Goal: Task Accomplishment & Management: Manage account settings

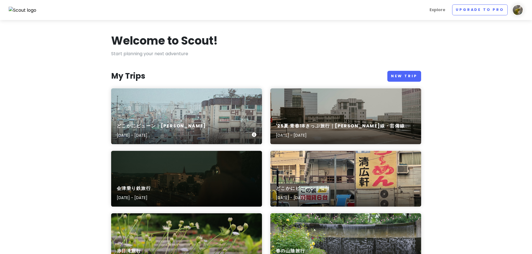
click at [235, 118] on div "どこかにビューン｜[PERSON_NAME] [DATE] - [DATE]" at bounding box center [186, 131] width 151 height 27
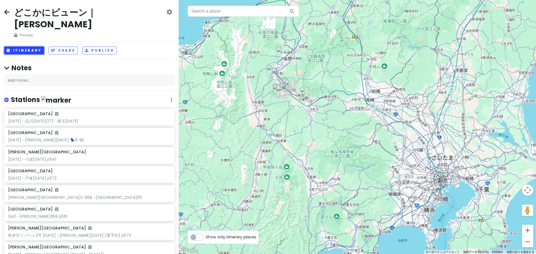
click at [24, 47] on button "Itinerary" at bounding box center [24, 51] width 40 height 8
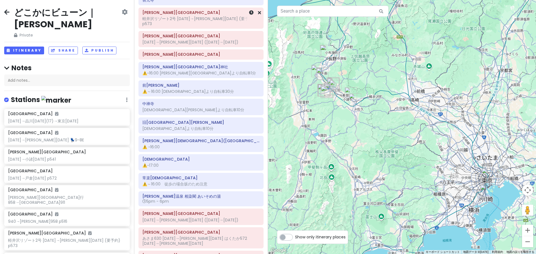
scroll to position [154, 0]
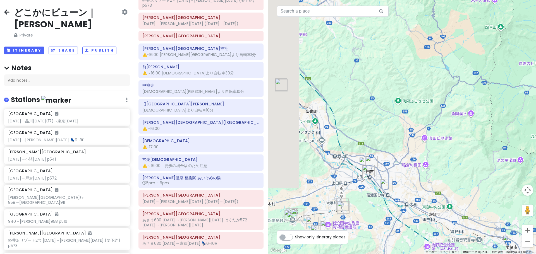
drag, startPoint x: 329, startPoint y: 123, endPoint x: 516, endPoint y: 144, distance: 188.8
click at [516, 144] on div at bounding box center [402, 127] width 268 height 254
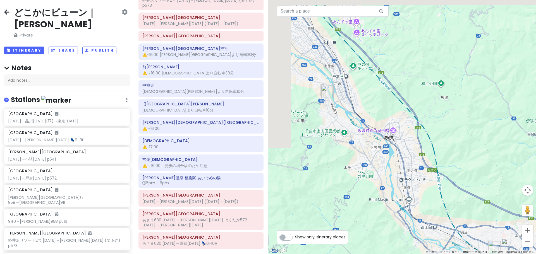
drag, startPoint x: 367, startPoint y: 75, endPoint x: 433, endPoint y: 138, distance: 90.2
click at [427, 135] on div at bounding box center [402, 127] width 268 height 254
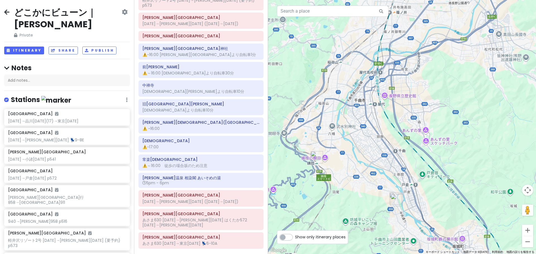
drag, startPoint x: 314, startPoint y: 94, endPoint x: 321, endPoint y: 155, distance: 61.6
click at [321, 155] on img "姨捨駅" at bounding box center [317, 157] width 12 height 12
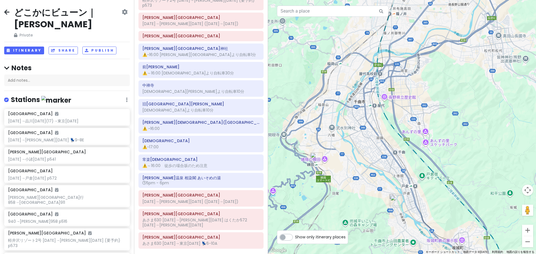
drag, startPoint x: 389, startPoint y: 157, endPoint x: 392, endPoint y: 96, distance: 61.5
click at [392, 113] on div "矢印キーを押すと移動します。" at bounding box center [402, 127] width 268 height 254
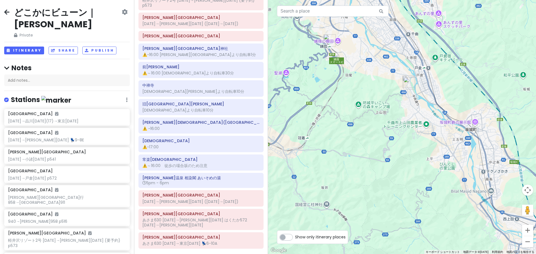
drag, startPoint x: 462, startPoint y: 176, endPoint x: 416, endPoint y: 126, distance: 67.6
click at [440, 149] on div at bounding box center [402, 127] width 268 height 254
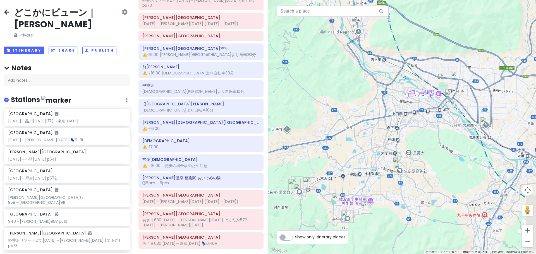
drag, startPoint x: 459, startPoint y: 204, endPoint x: 414, endPoint y: 145, distance: 74.4
click at [414, 145] on div at bounding box center [402, 127] width 268 height 254
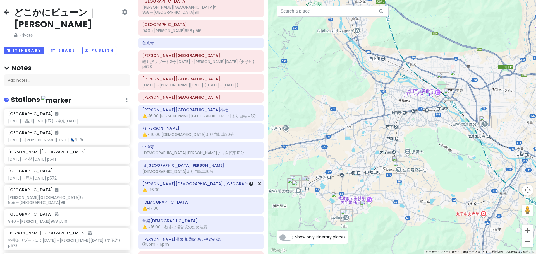
scroll to position [70, 0]
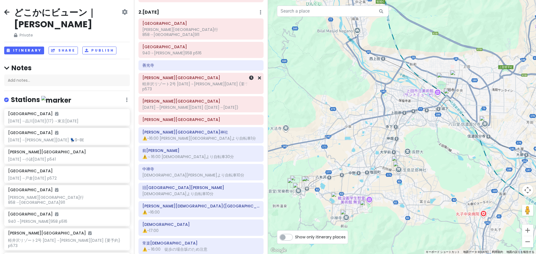
click at [230, 83] on div "[PERSON_NAME][GEOGRAPHIC_DATA] 軽井沢リゾート2号 [DATE]→[PERSON_NAME][GEOGRAPHIC_DATA][…" at bounding box center [201, 83] width 125 height 21
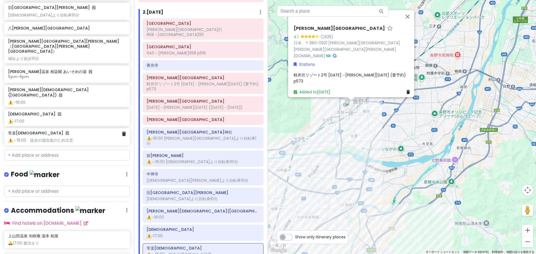
scroll to position [471, 0]
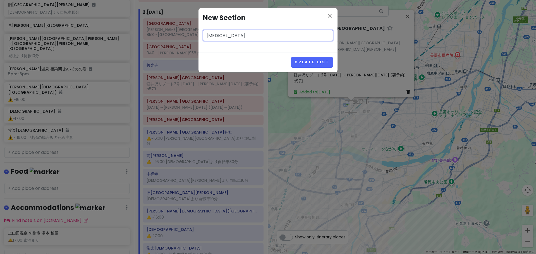
type input "[MEDICAL_DATA]"
click at [291, 57] on button "Create List" at bounding box center [312, 62] width 42 height 11
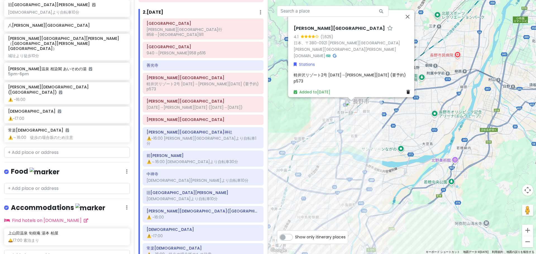
scroll to position [507, 0]
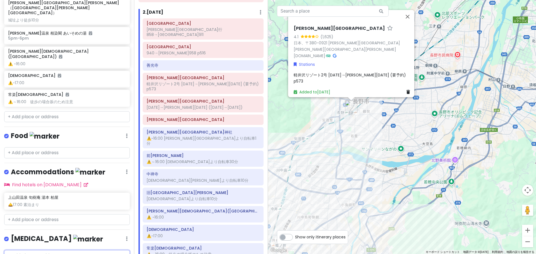
click at [48, 250] on input "text" at bounding box center [67, 255] width 126 height 11
type input "[PERSON_NAME][GEOGRAPHIC_DATA]"
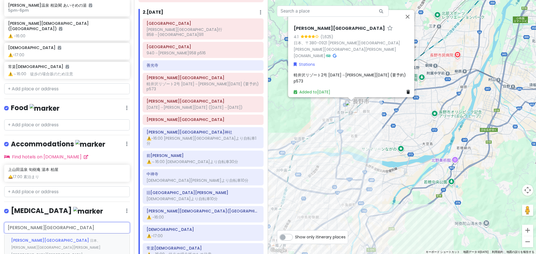
click at [38, 234] on div "[PERSON_NAME][GEOGRAPHIC_DATA] 日本、[PERSON_NAME][GEOGRAPHIC_DATA][PERSON_NAME][G…" at bounding box center [66, 251] width 125 height 35
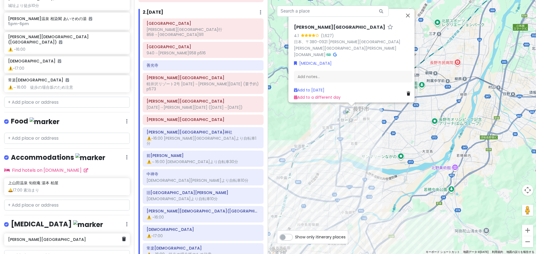
click at [41, 237] on h6 "[PERSON_NAME][GEOGRAPHIC_DATA]" at bounding box center [65, 239] width 114 height 5
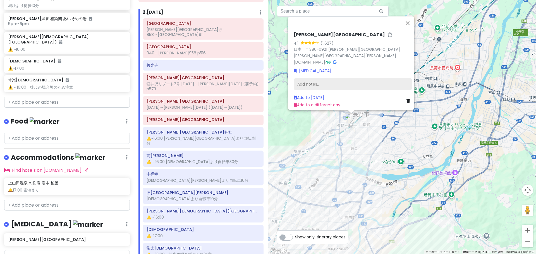
click at [313, 82] on div "Add notes..." at bounding box center [353, 84] width 118 height 12
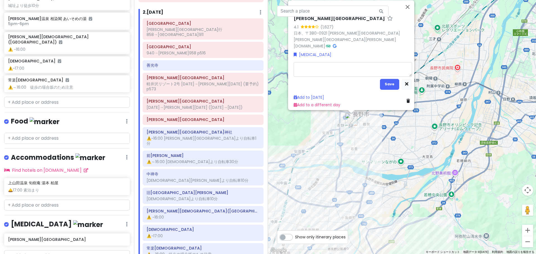
type textarea "x"
type textarea "1"
type textarea "x"
type textarea "11"
type textarea "x"
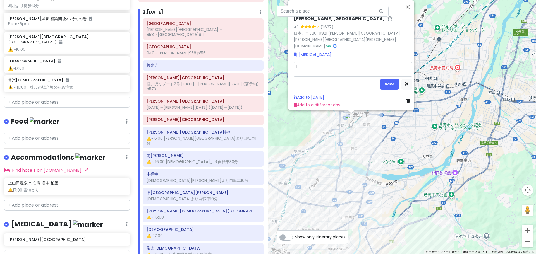
type textarea "112"
type textarea "x"
type textarea "[DATE]"
type textarea "x"
type textarea "1128ｍ"
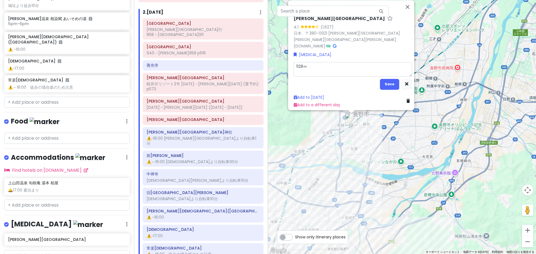
type textarea "x"
type textarea "[DATE]み"
type textarea "x"
type textarea "[DATE]みｇ"
type textarea "x"
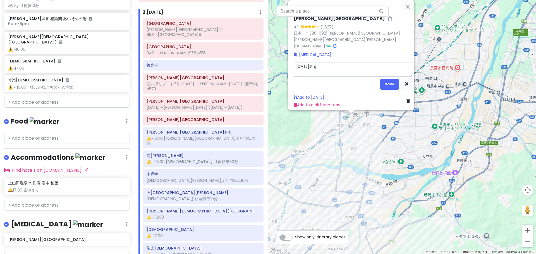
type textarea "[DATE]みぎ"
type textarea "x"
type textarea "[DATE]→"
type textarea "x"
type textarea "[DATE]→1"
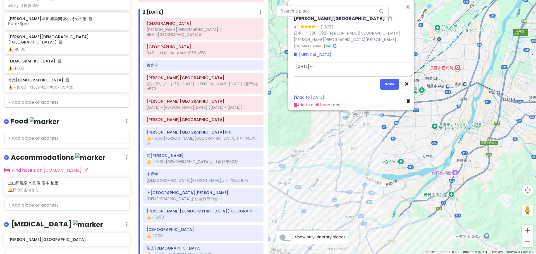
type textarea "x"
type textarea "[DATE]→11"
type textarea "x"
type textarea "[DATE]→114"
type textarea "x"
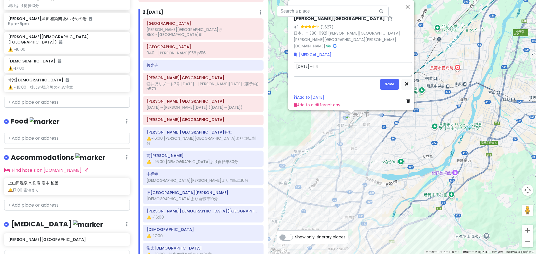
type textarea "[DATE]→[DATE]"
type textarea "x"
type textarea "あ[DATE]→[DATE]"
type textarea "x"
type textarea "あｓ1128→[DATE]"
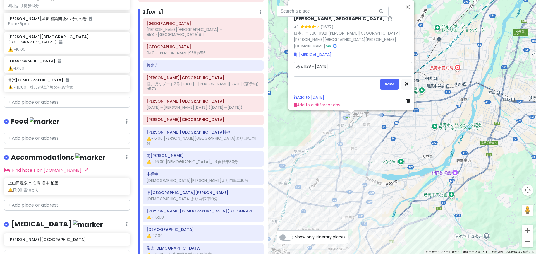
type textarea "x"
type textarea "あさ[DATE]→[DATE]"
type textarea "x"
type textarea "あさｍ1128→[DATE]"
type textarea "x"
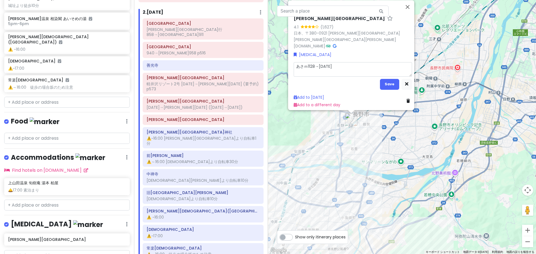
type textarea "あさま[DATE]→[DATE]"
type textarea "x"
type textarea "あさま61128→[DATE]"
type textarea "x"
type textarea "あさま611128→[DATE]"
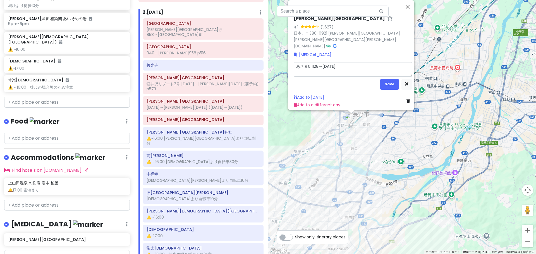
type textarea "x"
type textarea "あさま6141128→[DATE]"
type textarea "x"
type textarea "あさま61451128→[DATE]"
type textarea "x"
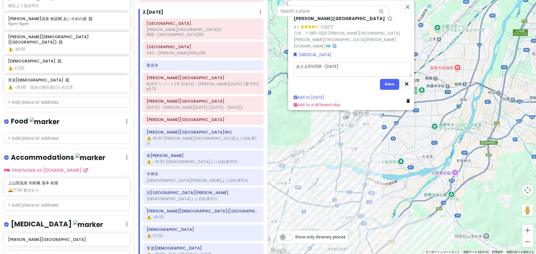
type textarea "あさま614 [DATE]→[DATE]"
type textarea "x"
type textarea "あさま614 [DATE]→[DATE]"
click at [388, 81] on button "Save" at bounding box center [389, 84] width 19 height 11
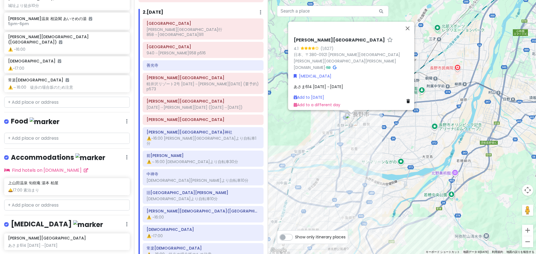
click at [347, 85] on div "あさま614 [DATE]→[DATE]" at bounding box center [353, 86] width 118 height 6
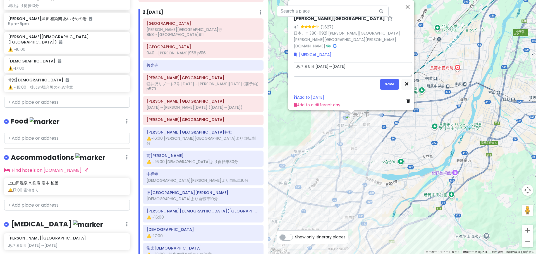
click at [343, 73] on textarea "あさま614 [DATE]→[DATE]" at bounding box center [353, 69] width 118 height 15
type textarea "x"
type textarea "あさま614 [DATE]→[DATE]"
type textarea "x"
type textarea "あさま614 [DATE]→[DATE] あ"
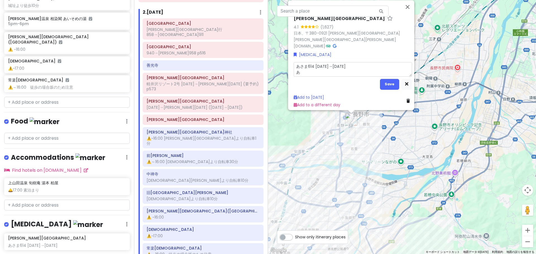
type textarea "x"
type textarea "あさま614 [DATE]→[DATE] あｓ"
type textarea "x"
type textarea "あさま614 [DATE]→[DATE] あさ"
type textarea "x"
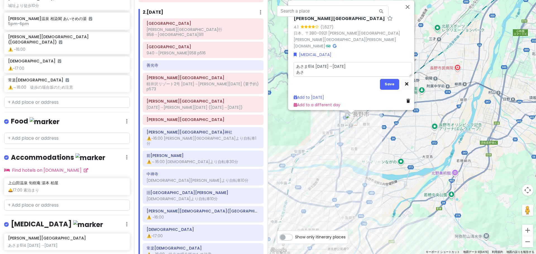
type textarea "あさま614 [DATE]→[DATE] あさｍ"
type textarea "x"
type textarea "あさま614 [DATE]→[DATE] あさま"
type textarea "x"
type textarea "あさま614 [DATE]→[DATE] あさ"
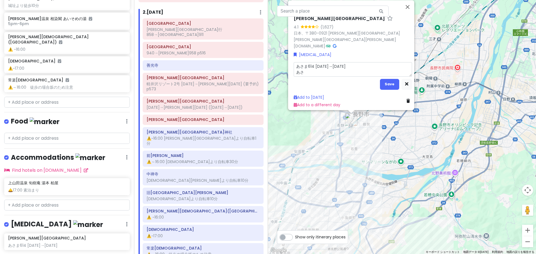
type textarea "x"
type textarea "あさま614 [DATE]→[DATE] あ"
type textarea "x"
type textarea "あさま614 [DATE]→[DATE]"
type textarea "x"
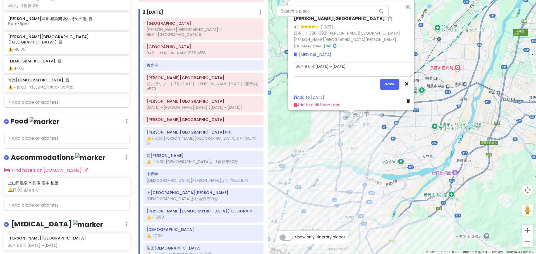
type textarea "あさま614 [DATE]→[DATE]"
type textarea "x"
type textarea "あさま614 [DATE]→[DATE],"
type textarea "x"
type textarea "あさま614 [DATE]→[DATE],"
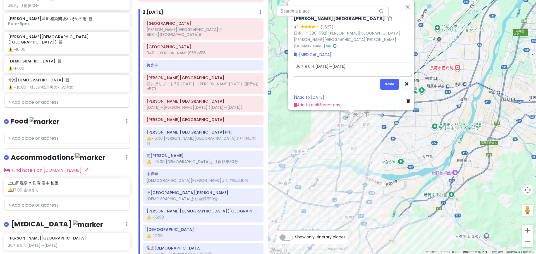
type textarea "x"
type textarea "あさま614 [DATE]→[DATE], 1"
type textarea "x"
type textarea "あさま614 [DATE]→[DATE], 12"
type textarea "x"
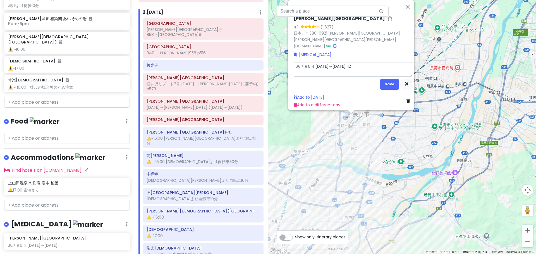
type textarea "あさま614 [DATE]→[DATE], 120"
type textarea "x"
type textarea "あさま614 [DATE]→[DATE], [DATE]"
type textarea "x"
type textarea "あさま614 [DATE]→[DATE], 1204ｍ"
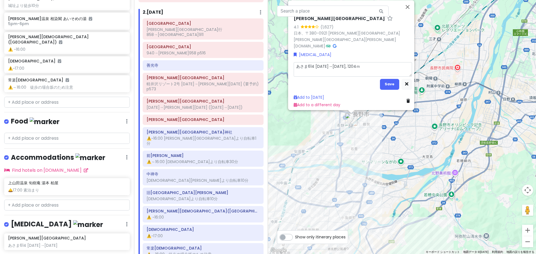
type textarea "x"
type textarea "あさま614 [DATE]→[DATE], [DATE]み"
type textarea "x"
type textarea "あさま614 [DATE]→[DATE], [DATE]みｇ"
type textarea "x"
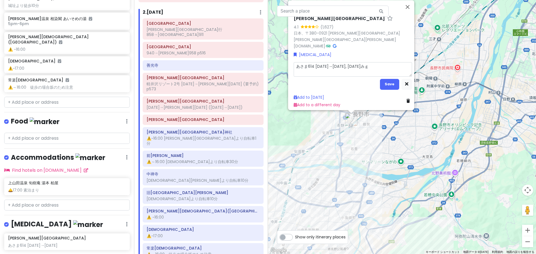
type textarea "あさま614 [DATE]→[DATE], [DATE]みぎ"
type textarea "x"
type textarea "あさま614 [DATE]→[DATE], [DATE]→"
type textarea "x"
type textarea "あさま614 [DATE]→[DATE], [DATE]→1"
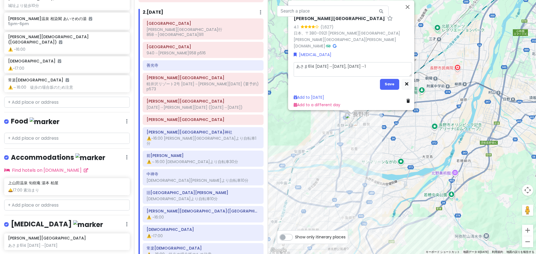
type textarea "x"
type textarea "あさま614 [DATE]→[DATE], [DATE]→12"
type textarea "x"
type textarea "あさま614 [DATE]→[DATE], [DATE]→121"
type textarea "x"
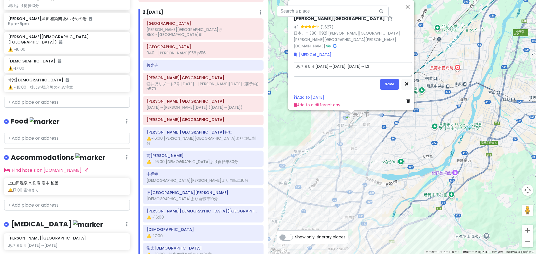
type textarea "あさま614 [DATE]→[DATE], [DATE]→[DATE]"
type textarea "x"
type textarea "あさま614 [DATE]→[DATE], [DATE]→[DATE],"
type textarea "x"
type textarea "あさま614 [DATE]→[DATE], [DATE]→[DATE],"
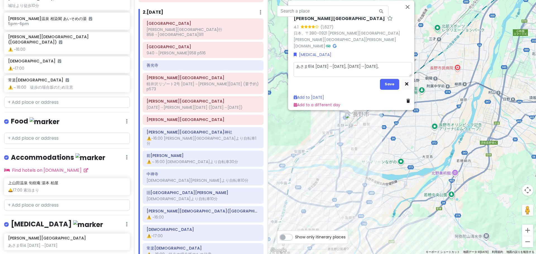
type textarea "x"
type textarea "あさま614 [DATE]→[DATE], [DATE]→[DATE], 1"
type textarea "x"
type textarea "あさま614 [DATE]→[DATE], [DATE]→[DATE], 12"
type textarea "x"
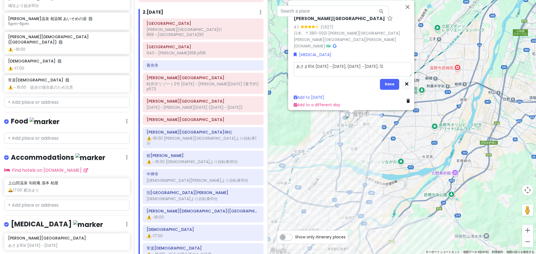
type textarea "あさま614 [DATE]→[DATE], [DATE]→[DATE], 122"
type textarea "x"
type textarea "あさま614 [DATE]→[DATE], [DATE]→[DATE], [DATE]"
type textarea "x"
type textarea "あさま614 [DATE]→[DATE], [DATE]→[DATE], 1229ｍ"
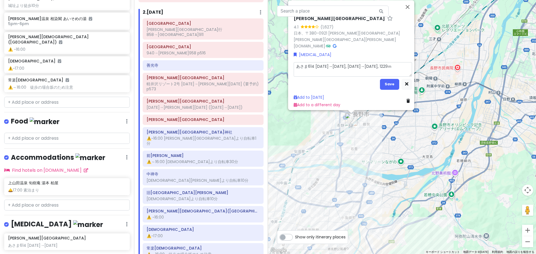
type textarea "x"
type textarea "あさま614 [DATE]→[DATE], [DATE]→[DATE], [DATE]み"
type textarea "x"
type textarea "あさま614 [DATE]→[DATE], [DATE]→[DATE], [DATE]みｇ"
type textarea "x"
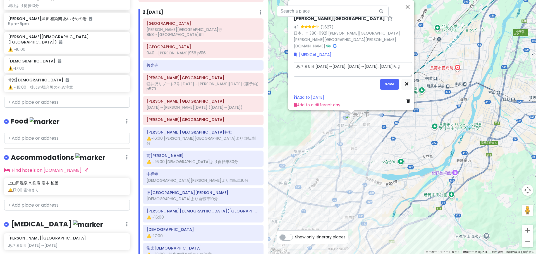
type textarea "あさま614 [DATE]→[DATE], [DATE]→[DATE], [DATE]みぎ"
type textarea "x"
type textarea "あさま614 [DATE]→[DATE], [DATE]→[DATE], [DATE]→"
type textarea "x"
type textarea "あさま614 [DATE]→[DATE], [DATE]→[DATE], [DATE]→1"
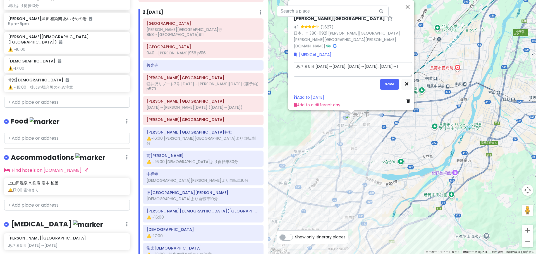
type textarea "x"
type textarea "あさま614 [DATE]→[DATE], [DATE]→[DATE], [DATE]→12"
type textarea "x"
type textarea "あさま614 [DATE]→[DATE], [DATE]→[DATE], [DATE]→124"
type textarea "x"
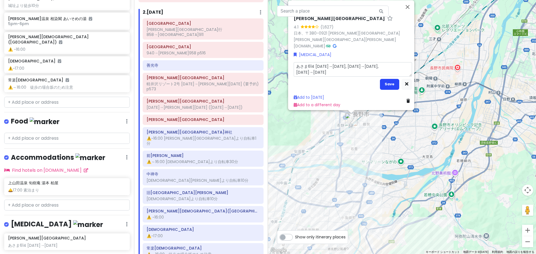
type textarea "あさま614 [DATE]→[DATE], [DATE]→[DATE], [DATE]→[DATE]"
click at [387, 83] on button "Save" at bounding box center [389, 84] width 19 height 11
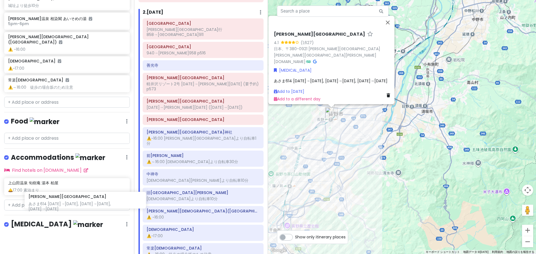
scroll to position [525, 0]
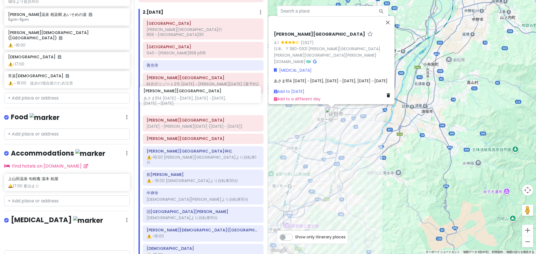
drag, startPoint x: 64, startPoint y: 214, endPoint x: 199, endPoint y: 95, distance: 180.2
click at [199, 95] on div "どこかにビューン｜[PERSON_NAME] Private Change Dates Make a Copy Delete Trip Go Pro ⚡️ G…" at bounding box center [268, 127] width 536 height 254
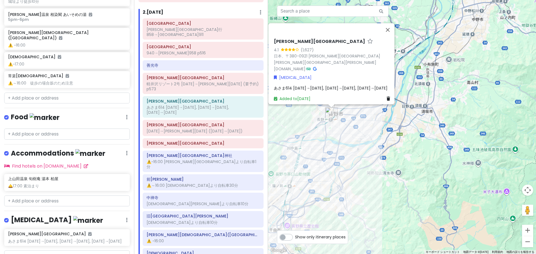
click at [294, 85] on span "あさま614 [DATE]→[DATE], [DATE]→[DATE], [DATE]→[DATE]" at bounding box center [331, 88] width 114 height 6
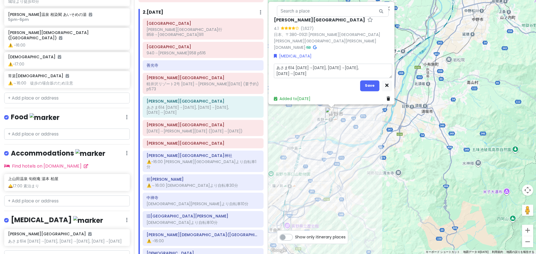
click at [290, 64] on textarea "あさま614 [DATE]→[DATE], [DATE]→[DATE], [DATE]→[DATE]" at bounding box center [333, 71] width 118 height 15
type textarea "x"
type textarea "あさま61 [DATE]→[DATE], [DATE]→[DATE], [DATE]→[DATE]"
type textarea "x"
type textarea "あさま6 [DATE]→[DATE], [DATE]→[DATE], [DATE]→[DATE]"
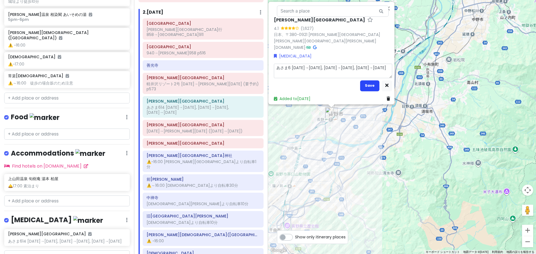
type textarea "x"
type textarea "あさま [DATE]→[DATE], [DATE]→[DATE], [DATE]→[DATE]"
click at [374, 83] on button "Save" at bounding box center [369, 85] width 19 height 11
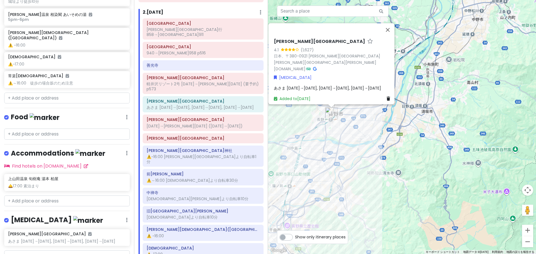
click at [369, 85] on div "あさま [DATE]→[DATE], [DATE]→[DATE], [DATE]→[DATE]" at bounding box center [333, 88] width 118 height 6
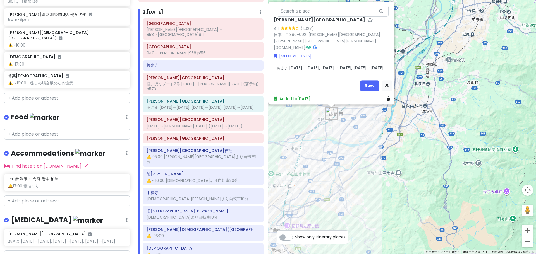
click at [367, 68] on textarea "あさま [DATE]→[DATE], [DATE]→[DATE], [DATE]→[DATE]" at bounding box center [333, 71] width 118 height 15
type textarea "x"
type textarea "あさま [DATE]→[DATE], [DATE]→[DATE], [DATE]→[DATE]"
type textarea "x"
type textarea "あさま [DATE]→[DATE], [DATE]→[DATE], [DATE]→[DATE] p"
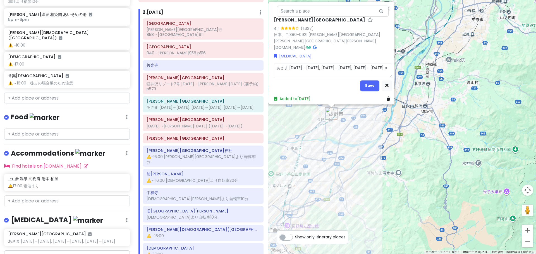
type textarea "x"
type textarea "あさま [DATE]→[DATE], [DATE]→[DATE], [DATE]→[DATE] p1"
type textarea "x"
type textarea "あさま [DATE]→[DATE], [DATE]→[DATE], [DATE]→[DATE] p10"
type textarea "x"
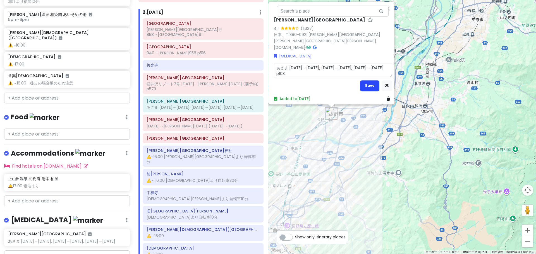
type textarea "あさま [DATE]→[DATE], [DATE]→[DATE], [DATE]→[DATE] p103"
click at [366, 80] on button "Save" at bounding box center [369, 85] width 19 height 11
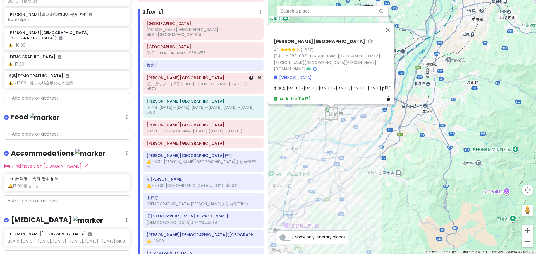
click at [242, 82] on div at bounding box center [251, 83] width 19 height 21
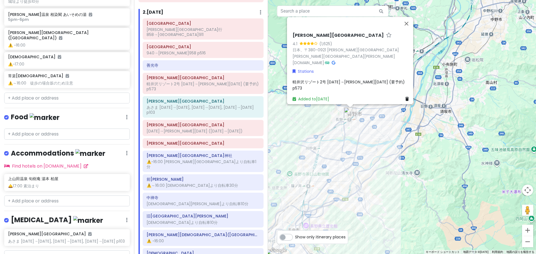
click at [360, 84] on span "軽井沢リゾート2号 [DATE]→[PERSON_NAME][DATE] (要予約) p573" at bounding box center [349, 85] width 113 height 12
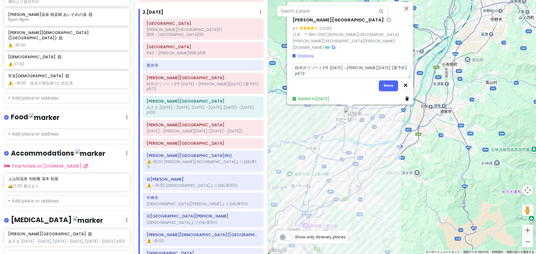
click at [390, 72] on textarea "軽井沢リゾート2号 [DATE]→[PERSON_NAME][DATE] (要予約) p573" at bounding box center [352, 71] width 118 height 15
type textarea "x"
type textarea "軽井沢リゾート2号 [DATE]→[PERSON_NAME][DATE] (要予約) p573"
type textarea "x"
type textarea "軽井沢リゾート2号 [DATE]→[PERSON_NAME][DATE] (要予約) p573 1"
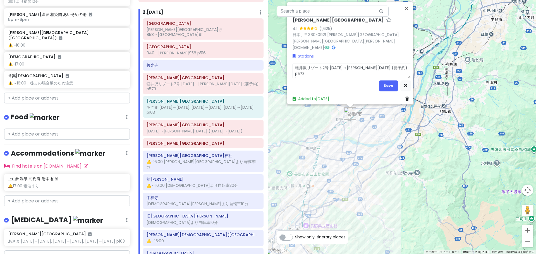
type textarea "x"
type textarea "軽井沢リゾート2号 [DATE]→[PERSON_NAME][DATE] (要予約) p573 11"
type textarea "x"
type textarea "軽井沢リゾート2号 [DATE]→[PERSON_NAME][DATE] (要予約) p573 114"
type textarea "x"
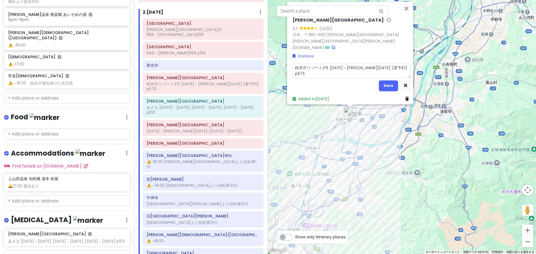
type textarea "軽井沢リゾート2号 [DATE]→[PERSON_NAME][DATE] (要予約) p573 [DATE]"
type textarea "x"
type textarea "軽井沢リゾート2号 [DATE]→[PERSON_NAME][DATE] (要予約) p573 1145ｍ"
type textarea "x"
type textarea "軽井沢リゾート2号 [DATE]→[PERSON_NAME][DATE] (要予約) p573 [DATE]み"
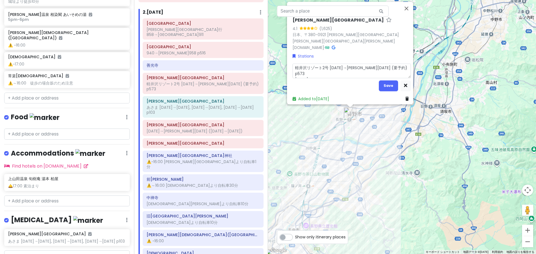
type textarea "x"
type textarea "軽井沢リゾート2号 [DATE]→[PERSON_NAME][DATE] (要予約) p573 [DATE]みｇ"
type textarea "x"
type textarea "軽井沢リゾート2号 [DATE]→[PERSON_NAME][DATE] (要予約) p573 [DATE]みぎ"
type textarea "x"
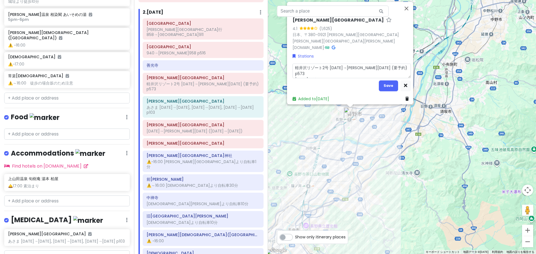
type textarea "軽井沢リゾート2号 [DATE]→[PERSON_NAME][DATE] (要予約) p573 [DATE]→"
type textarea "x"
type textarea "軽井沢リゾート2号 [DATE]→[PERSON_NAME][DATE] (要予約) p573 [DATE]→ｔ"
type textarea "x"
type textarea "軽井沢リゾート2号 [DATE]→[PERSON_NAME][DATE] (要予約) p573 [DATE]→と"
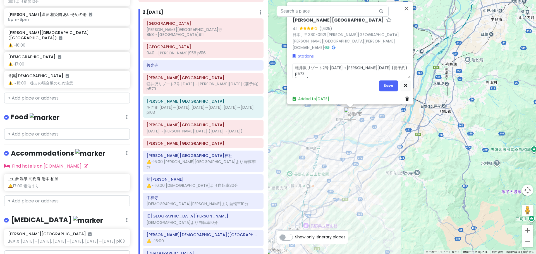
type textarea "x"
type textarea "軽井沢リゾート2号 [DATE]→[PERSON_NAME][DATE] (要予約) p573 [DATE]→とく"
type textarea "x"
type textarea "軽井沢リゾート2号 [DATE]→[PERSON_NAME][DATE] (要予約) p573 [DATE]→とくｒ"
type textarea "x"
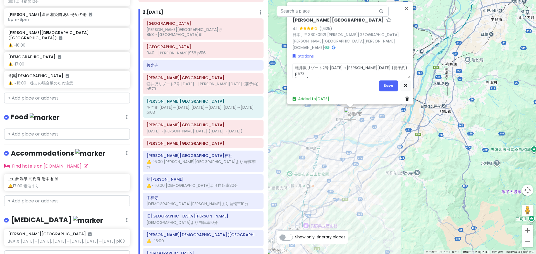
type textarea "軽井沢リゾート2号 [DATE]→[PERSON_NAME][DATE] (要予約) p573 [DATE]→とくら"
type textarea "x"
type textarea "軽井沢リゾート2号 [DATE]→[PERSON_NAME][DATE] (要予約) p573 [DATE]→戸倉"
type textarea "x"
type textarea "軽井沢リゾート2号 [DATE]→[PERSON_NAME][DATE] (要予約) p573 [DATE]→戸倉1"
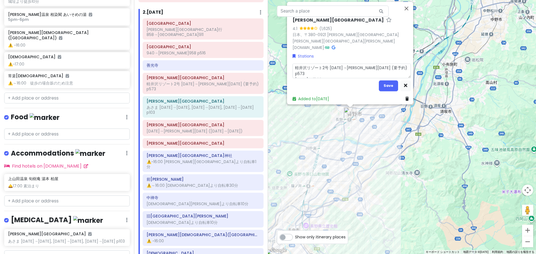
type textarea "x"
type textarea "軽井沢リゾート2号 [DATE]→[PERSON_NAME][DATE] (要予約) p573 [DATE]→[GEOGRAPHIC_DATA]12"
type textarea "x"
type textarea "軽井沢リゾート2号 [DATE]→[PERSON_NAME][DATE] (要予約) p573 [DATE]→戸倉121"
type textarea "x"
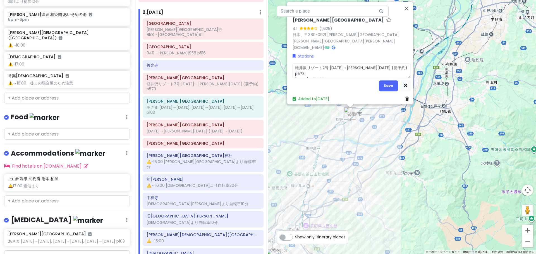
type textarea "軽井沢リゾート2号 [DATE]→[PERSON_NAME][DATE] (要予約) p573 [DATE]→戸倉[DATE]"
type textarea "x"
type textarea "軽井沢リゾート2号 [DATE]→[PERSON_NAME][DATE] (要予約) p573 [DATE]→戸倉[DATE]("
type textarea "x"
type textarea "軽井沢リゾート2号 [DATE]→[PERSON_NAME][DATE] (要予約) p573 [DATE]→戸倉[DATE](1"
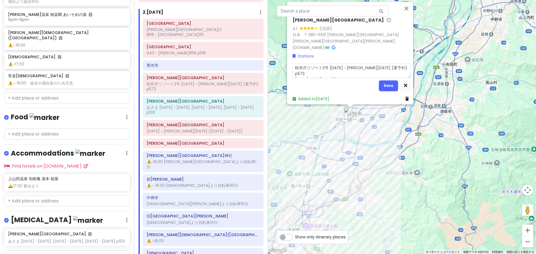
type textarea "x"
type textarea "軽井沢リゾート2号 [DATE]→[PERSON_NAME][DATE] (要予約) p573 [DATE]→戸倉[DATE](14"
type textarea "x"
type textarea "軽井沢リゾート2号 [DATE]→[PERSON_NAME][DATE] (要予約) p573 [DATE]→戸倉[DATE](14)"
type textarea "x"
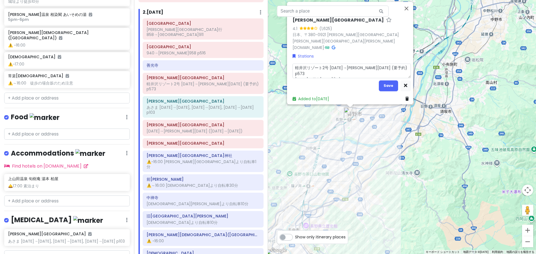
type textarea "軽井沢リゾート2号 [DATE]→[PERSON_NAME][DATE] (要予約) p573 [DATE]→戸倉[DATE](14)ｍ"
type textarea "x"
type textarea "軽井沢リゾート2号 [DATE]→[PERSON_NAME][DATE] (要予約) p573 [DATE]→戸倉[DATE](14)み"
click at [379, 80] on button "Save" at bounding box center [388, 85] width 19 height 11
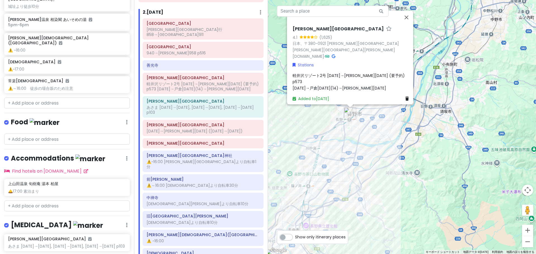
scroll to position [531, 0]
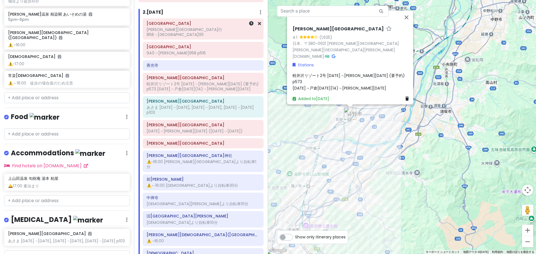
click at [202, 28] on div "[PERSON_NAME][GEOGRAPHIC_DATA]行 858→[GEOGRAPHIC_DATA]911" at bounding box center [203, 32] width 113 height 10
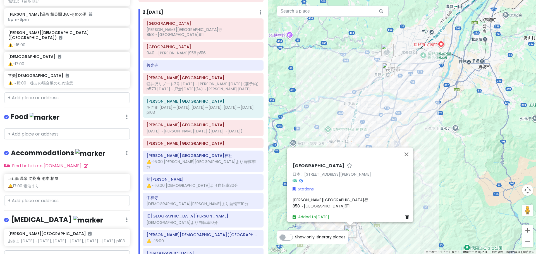
click at [355, 208] on div "[GEOGRAPHIC_DATA] 日本、[STREET_ADDRESS][PERSON_NAME][PERSON_NAME]→[GEOGRAPHIC_DAT…" at bounding box center [351, 191] width 123 height 61
click at [357, 202] on div "[PERSON_NAME][GEOGRAPHIC_DATA]行 858→[GEOGRAPHIC_DATA]911" at bounding box center [352, 203] width 118 height 13
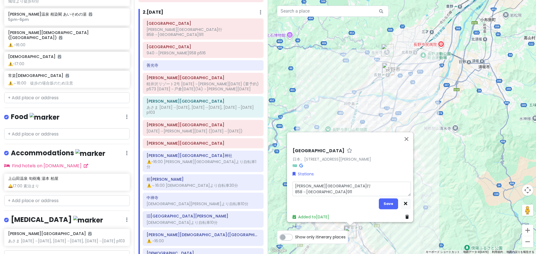
click at [361, 187] on textarea "[PERSON_NAME][GEOGRAPHIC_DATA]行 858→[GEOGRAPHIC_DATA]911" at bounding box center [352, 189] width 118 height 15
click at [385, 199] on button "Save" at bounding box center [388, 204] width 19 height 11
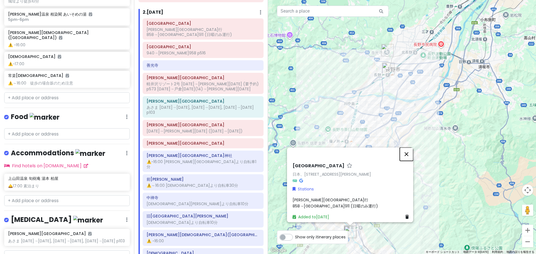
click at [404, 157] on button "閉じる" at bounding box center [406, 154] width 13 height 13
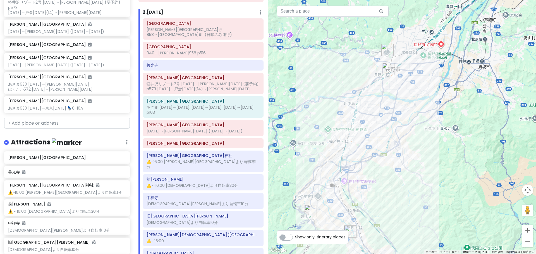
scroll to position [224, 0]
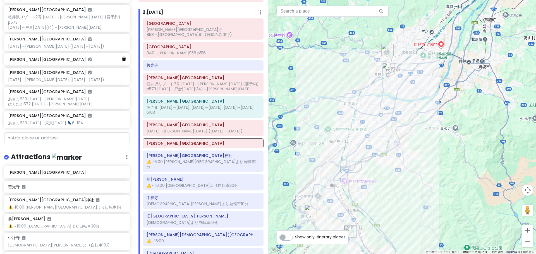
click at [122, 57] on icon at bounding box center [124, 59] width 4 height 4
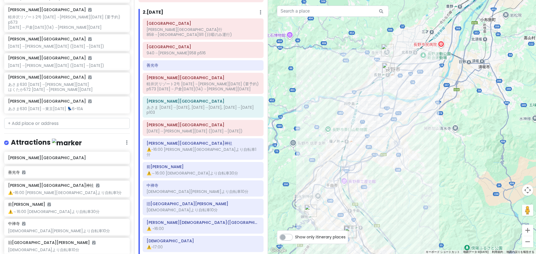
scroll to position [209, 0]
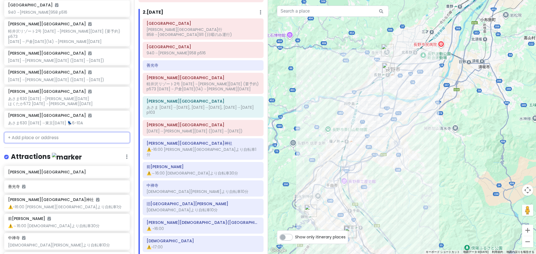
click at [45, 132] on input "text" at bounding box center [67, 137] width 126 height 11
click at [159, 13] on h6 "2 . [DATE]" at bounding box center [153, 12] width 21 height 6
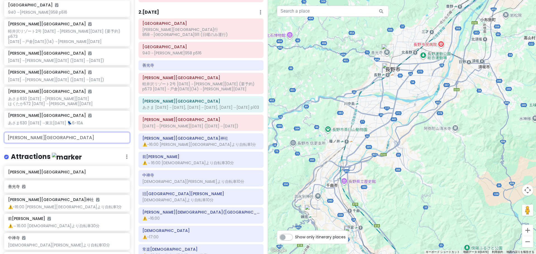
click at [58, 132] on input "[PERSON_NAME][GEOGRAPHIC_DATA]" at bounding box center [67, 137] width 126 height 11
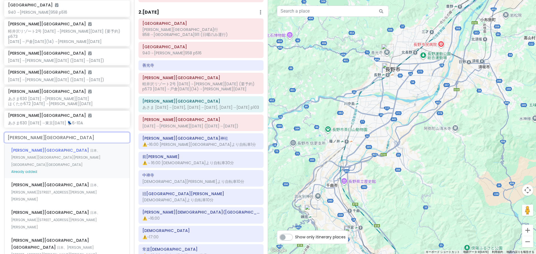
click at [59, 148] on span "日本、[PERSON_NAME][GEOGRAPHIC_DATA][PERSON_NAME][GEOGRAPHIC_DATA][GEOGRAPHIC_DATA]" at bounding box center [55, 157] width 89 height 19
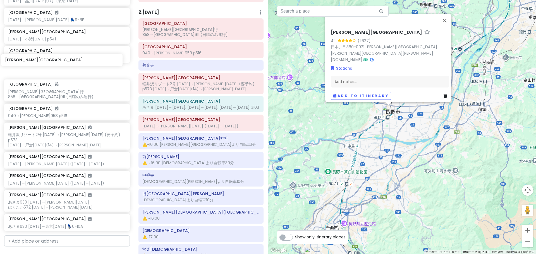
scroll to position [117, 0]
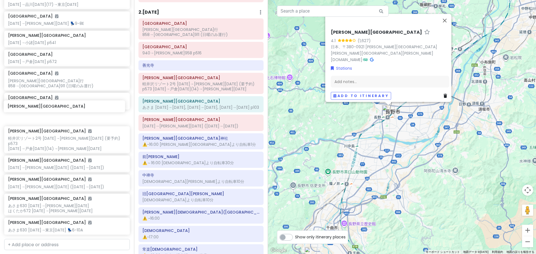
drag, startPoint x: 27, startPoint y: 195, endPoint x: 27, endPoint y: 106, distance: 88.5
click at [27, 106] on div "[GEOGRAPHIC_DATA] [DATE]→[GEOGRAPHIC_DATA][DATE](17)→[GEOGRAPHIC_DATA][DATE] [D…" at bounding box center [67, 114] width 134 height 245
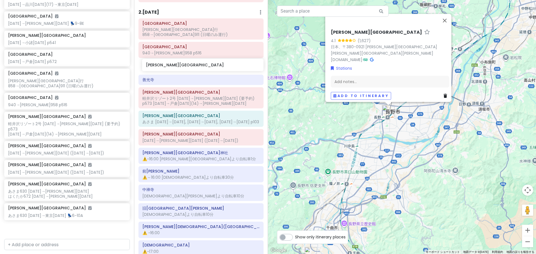
drag, startPoint x: 49, startPoint y: 112, endPoint x: 187, endPoint y: 64, distance: 145.9
click at [187, 64] on div "どこかにビューン｜[PERSON_NAME] Private Change Dates Make a Copy Delete Trip Go Pro ⚡️ G…" at bounding box center [268, 127] width 536 height 254
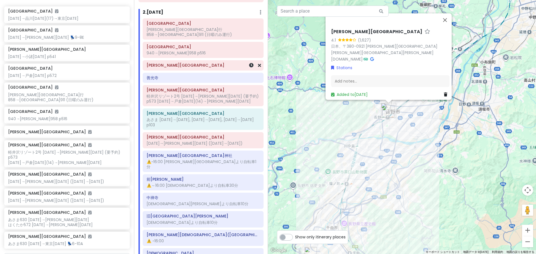
scroll to position [102, 0]
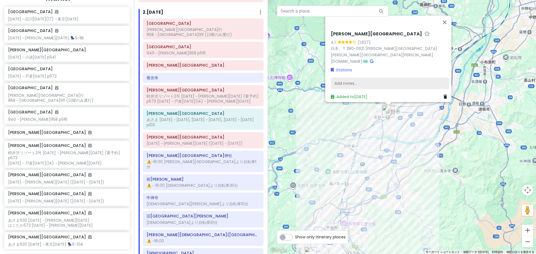
click at [374, 78] on div "Add notes..." at bounding box center [390, 84] width 118 height 12
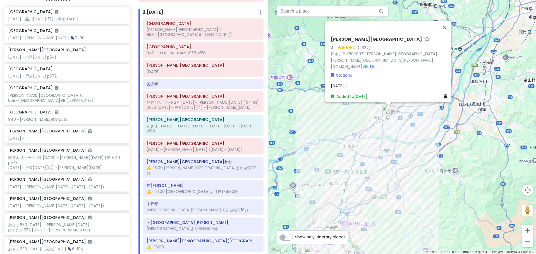
scroll to position [107, 0]
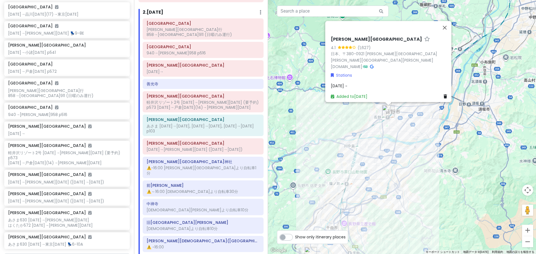
drag, startPoint x: 346, startPoint y: 79, endPoint x: 343, endPoint y: 80, distance: 3.3
click at [345, 79] on div "[PERSON_NAME][GEOGRAPHIC_DATA] 4.1 (1,627) 日本、[STREET_ADDRESS][PERSON_NAME][PER…" at bounding box center [390, 68] width 123 height 68
click at [338, 83] on span "[DATE]→" at bounding box center [339, 86] width 17 height 6
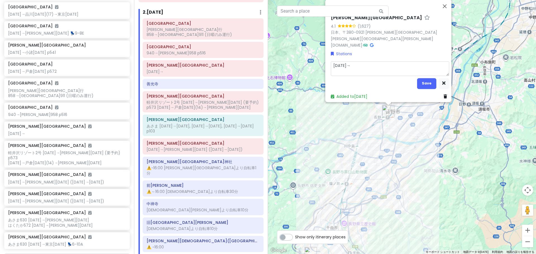
click at [341, 66] on textarea "[DATE]→" at bounding box center [390, 68] width 118 height 15
click at [424, 80] on button "Save" at bounding box center [426, 83] width 19 height 11
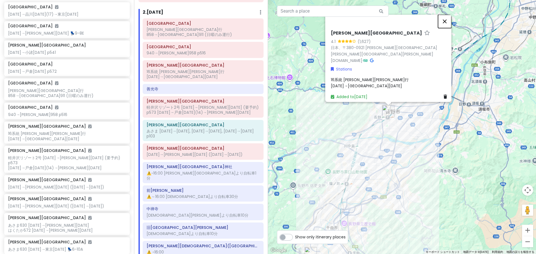
click at [445, 28] on button "閉じる" at bounding box center [444, 21] width 13 height 13
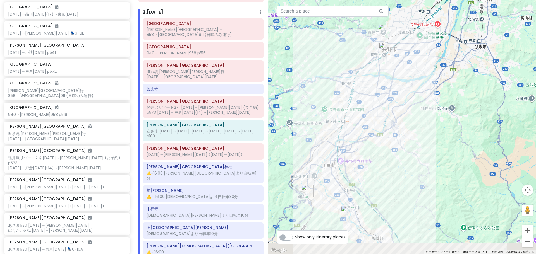
drag, startPoint x: 425, startPoint y: 115, endPoint x: 419, endPoint y: 76, distance: 39.5
click at [419, 76] on div at bounding box center [402, 127] width 268 height 254
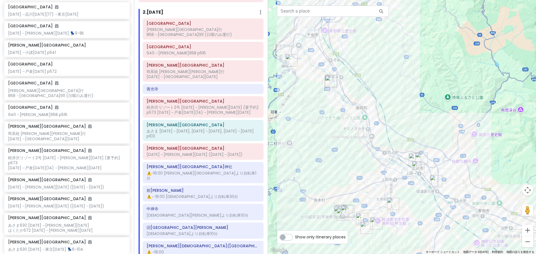
drag, startPoint x: 382, startPoint y: 226, endPoint x: 373, endPoint y: 148, distance: 78.7
click at [373, 148] on div at bounding box center [402, 127] width 268 height 254
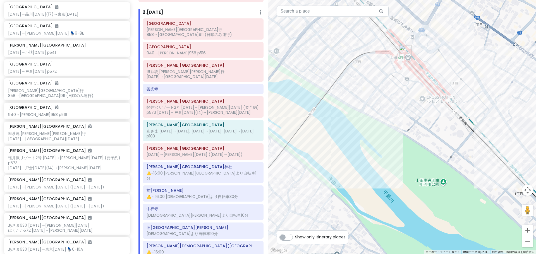
drag, startPoint x: 377, startPoint y: 44, endPoint x: 396, endPoint y: 83, distance: 44.0
click at [394, 82] on div at bounding box center [402, 127] width 268 height 254
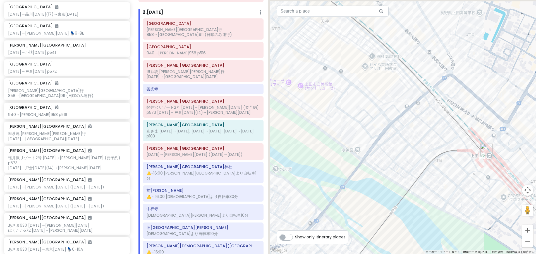
drag, startPoint x: 384, startPoint y: 77, endPoint x: 441, endPoint y: 131, distance: 78.4
click at [441, 130] on div at bounding box center [402, 127] width 268 height 254
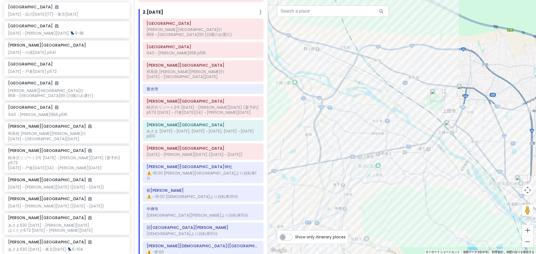
drag, startPoint x: 343, startPoint y: 94, endPoint x: 441, endPoint y: 138, distance: 107.6
click at [425, 135] on div at bounding box center [402, 127] width 268 height 254
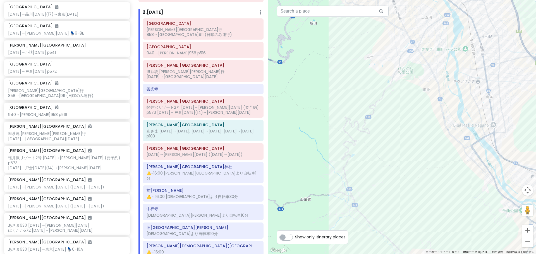
drag, startPoint x: 436, startPoint y: 118, endPoint x: 389, endPoint y: 166, distance: 66.3
click at [391, 164] on div at bounding box center [402, 127] width 268 height 254
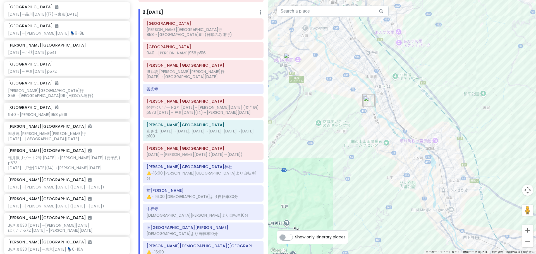
drag, startPoint x: 378, startPoint y: 83, endPoint x: 415, endPoint y: 161, distance: 86.3
click at [415, 160] on div at bounding box center [402, 127] width 268 height 254
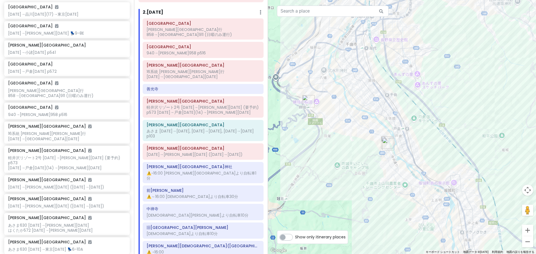
click at [413, 107] on div at bounding box center [402, 127] width 268 height 254
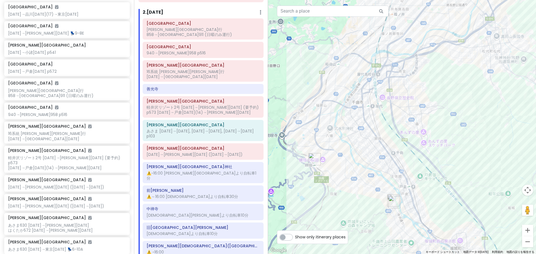
drag, startPoint x: 368, startPoint y: 55, endPoint x: 386, endPoint y: 155, distance: 101.6
click at [386, 155] on div at bounding box center [402, 127] width 268 height 254
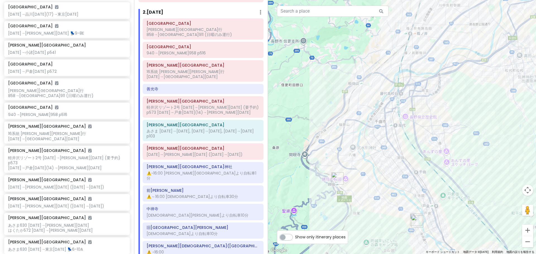
drag, startPoint x: 431, startPoint y: 184, endPoint x: 428, endPoint y: 128, distance: 56.8
click at [428, 128] on div at bounding box center [402, 127] width 268 height 254
click at [191, 84] on div "善光寺" at bounding box center [203, 88] width 120 height 9
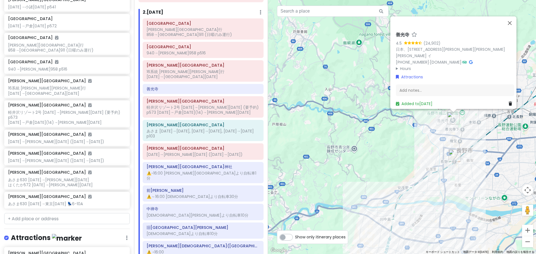
scroll to position [163, 0]
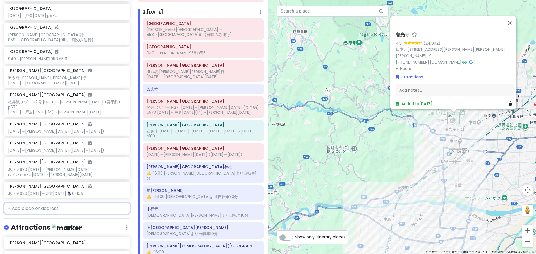
click at [40, 203] on input "text" at bounding box center [67, 208] width 126 height 11
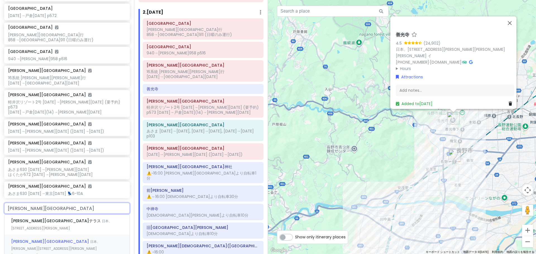
click at [61, 235] on div "[PERSON_NAME][GEOGRAPHIC_DATA] 日本、[PERSON_NAME][STREET_ADDRESS][PERSON_NAME][PE…" at bounding box center [66, 249] width 125 height 28
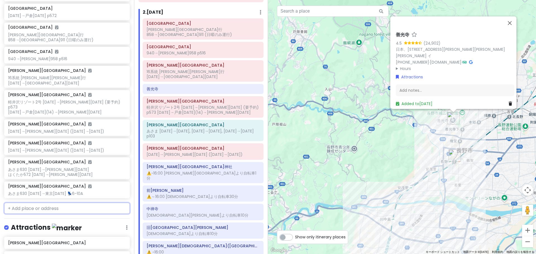
scroll to position [177, 0]
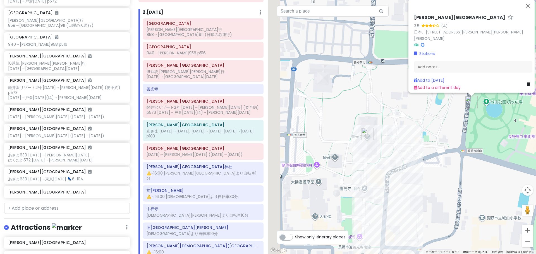
drag, startPoint x: 370, startPoint y: 174, endPoint x: 475, endPoint y: 157, distance: 105.7
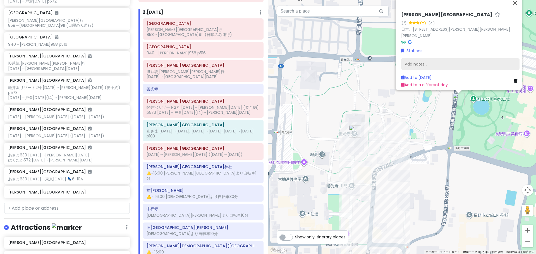
click at [430, 58] on div "Add notes..." at bounding box center [460, 64] width 118 height 12
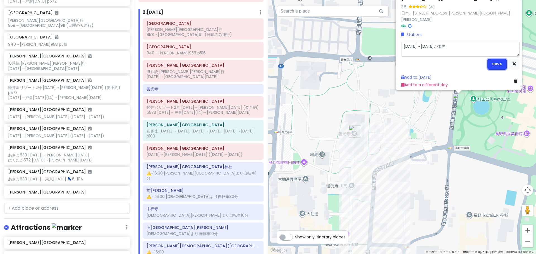
click at [500, 63] on button "Save" at bounding box center [496, 64] width 19 height 11
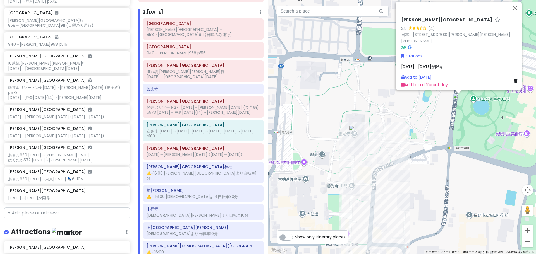
scroll to position [182, 0]
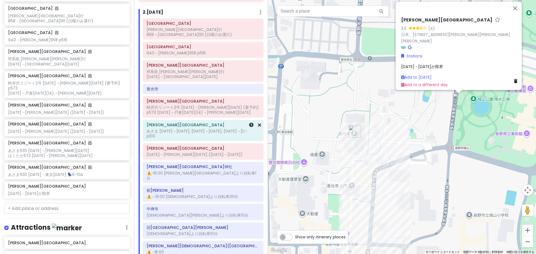
click at [185, 129] on div "あさま [DATE]→[DATE], [DATE]→[DATE], [DATE]→[DATE] p103" at bounding box center [203, 134] width 113 height 10
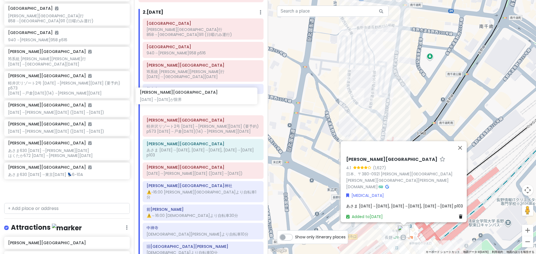
drag, startPoint x: 41, startPoint y: 177, endPoint x: 174, endPoint y: 97, distance: 154.5
click at [174, 97] on div "どこかにビューン｜[PERSON_NAME] Private Change Dates Make a Copy Delete Trip Go Pro ⚡️ G…" at bounding box center [268, 127] width 536 height 254
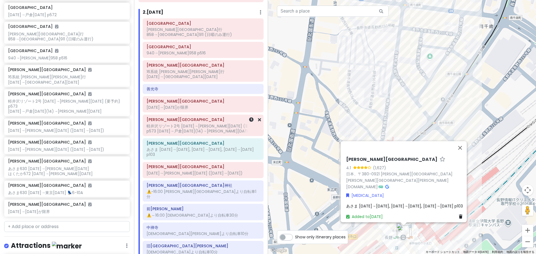
scroll to position [162, 0]
click at [208, 87] on h6 "善光寺" at bounding box center [203, 89] width 113 height 5
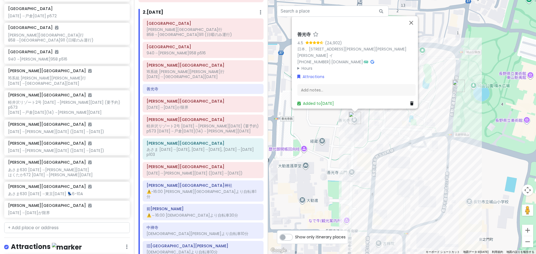
click at [310, 65] on summary "Hours" at bounding box center [356, 68] width 118 height 6
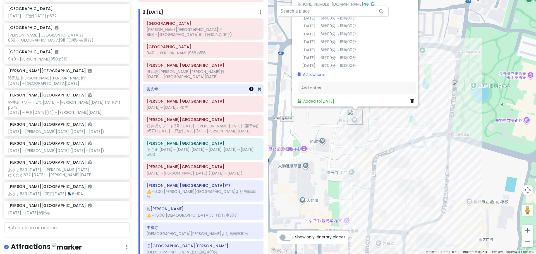
click at [249, 87] on icon at bounding box center [251, 89] width 4 height 4
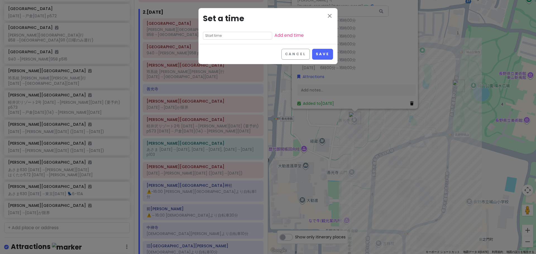
click at [232, 32] on input "text" at bounding box center [237, 36] width 69 height 8
click at [210, 71] on li "10" at bounding box center [210, 70] width 15 height 7
click at [222, 44] on li "30" at bounding box center [226, 43] width 15 height 7
click at [274, 35] on link "Add end time" at bounding box center [288, 35] width 29 height 6
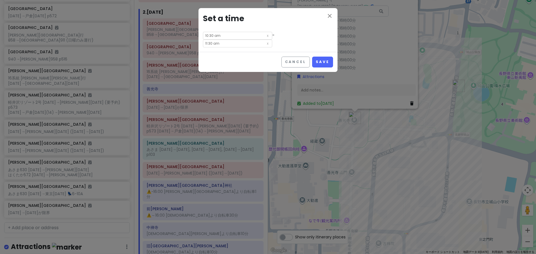
click at [272, 40] on input "11:30 am" at bounding box center [237, 44] width 69 height 8
click at [322, 33] on div "close Set a time 10:30 am - 11:30 am" at bounding box center [268, 30] width 139 height 44
click at [321, 57] on button "Save" at bounding box center [322, 62] width 21 height 11
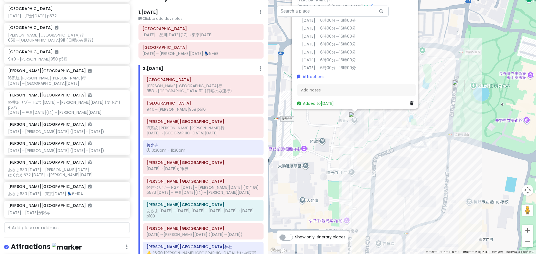
scroll to position [0, 0]
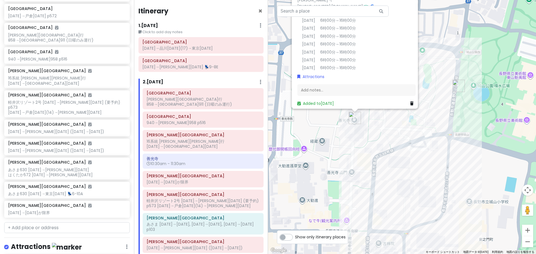
click at [163, 82] on h6 "2 . [DATE]" at bounding box center [153, 82] width 21 height 6
